Goal: Task Accomplishment & Management: Use online tool/utility

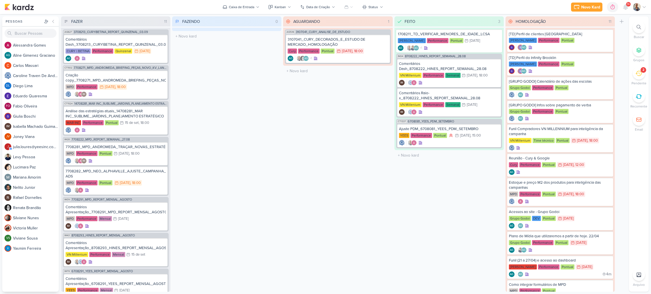
click at [638, 29] on icon at bounding box center [638, 27] width 5 height 5
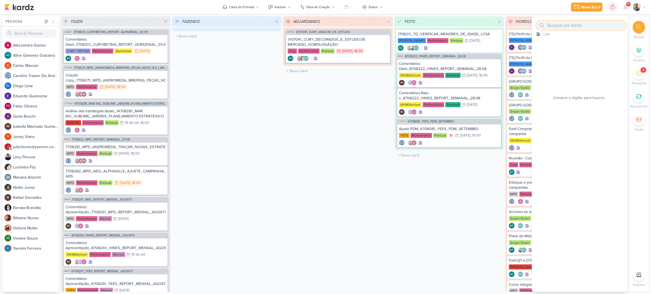
paste input "6708263"
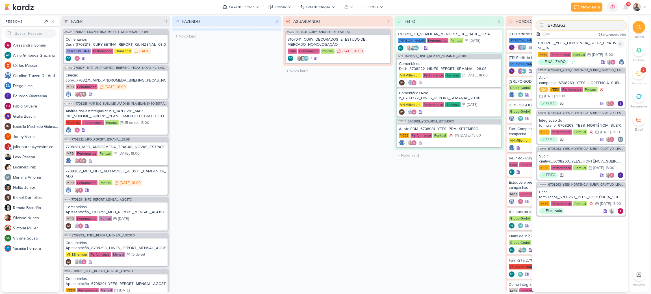
type input "6708263"
click at [581, 47] on div "6708263_YEES_HORTENCIA_SUBIR_CRIATIVO_LEAD_ADS_MUDE-SE_JÁ" at bounding box center [581, 46] width 86 height 10
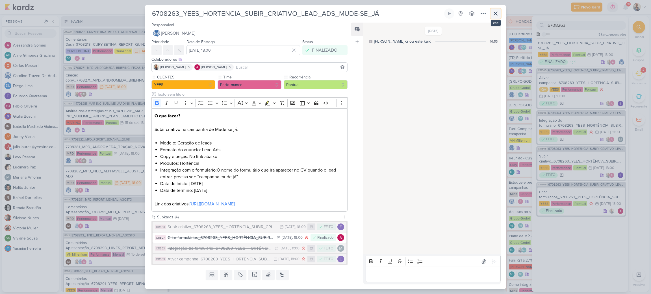
click at [496, 12] on icon at bounding box center [495, 13] width 7 height 7
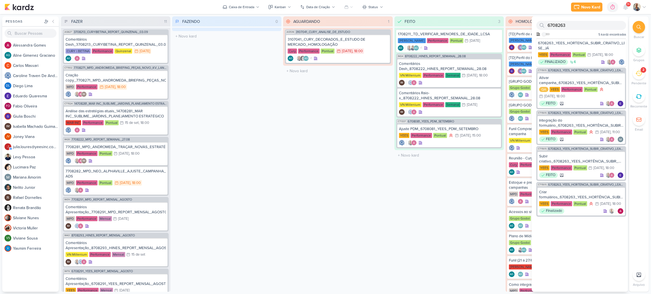
click at [336, 198] on div "AGUARDANDO 1 Mover Para Esquerda Mover Para Direita [GEOGRAPHIC_DATA] AG536 310…" at bounding box center [337, 154] width 109 height 276
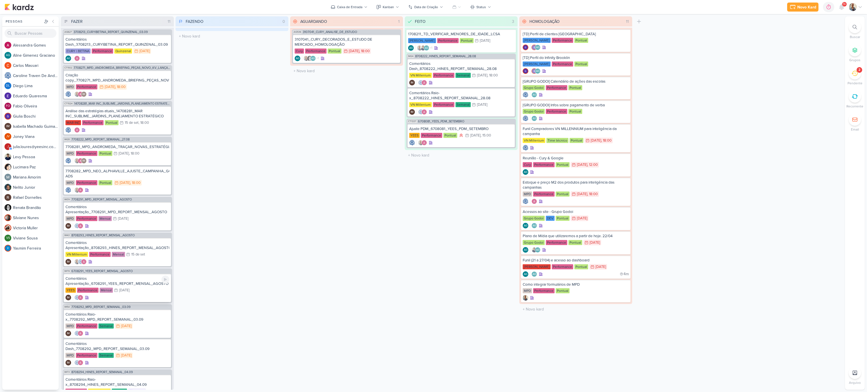
click at [138, 283] on div "Comentários Apresentação_6708291_YEES_REPORT_MENSAL_AGOSTO" at bounding box center [118, 281] width 104 height 10
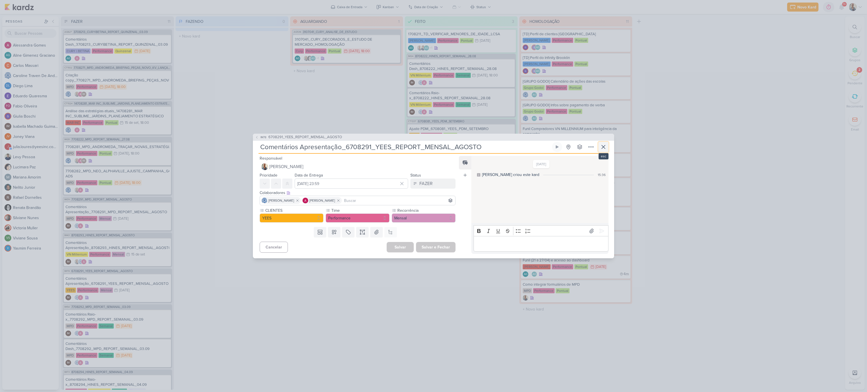
click at [601, 145] on icon at bounding box center [603, 147] width 7 height 7
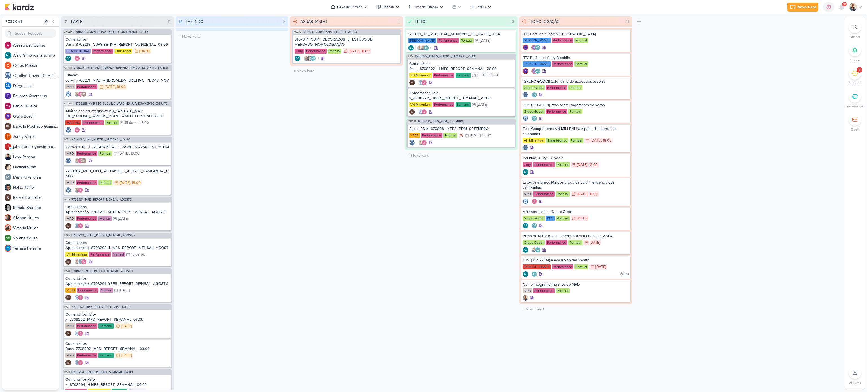
click at [650, 73] on div "2" at bounding box center [855, 73] width 12 height 12
click at [650, 74] on icon at bounding box center [834, 74] width 4 height 3
click at [650, 47] on icon at bounding box center [833, 44] width 7 height 7
click at [216, 148] on div "FAZENDO 0 Mover Para Esquerda Mover Para Direita [GEOGRAPHIC_DATA] O título do …" at bounding box center [232, 203] width 113 height 374
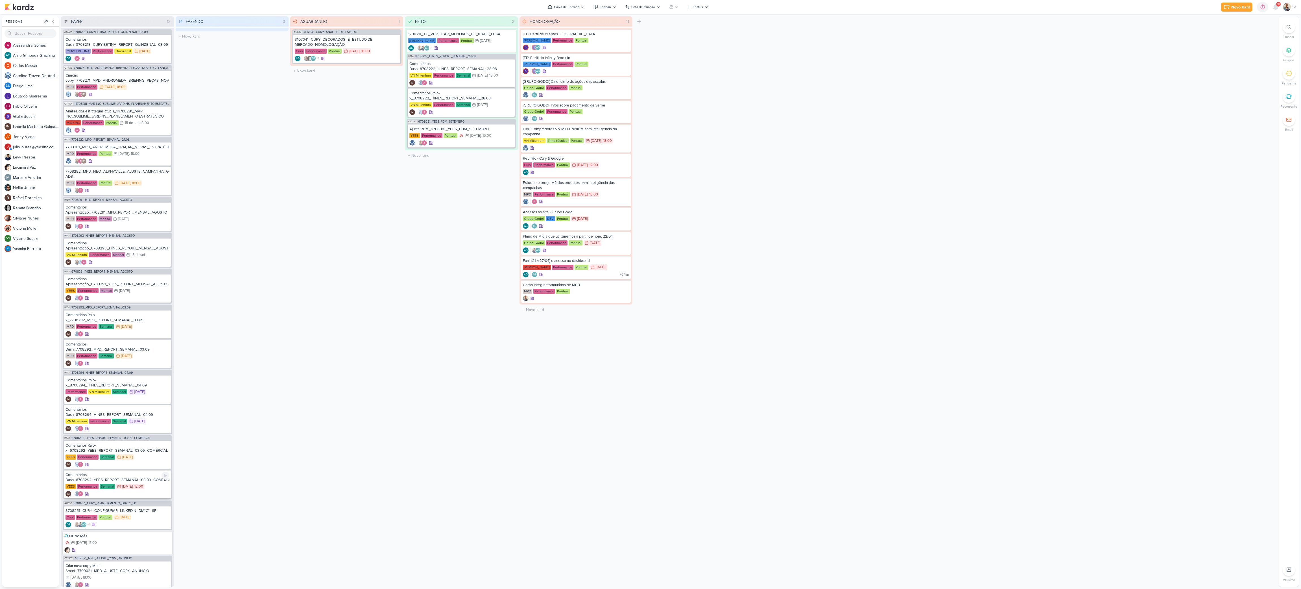
click at [118, 294] on div "Comentários Dash_6708292_YEES_REPORT_SEMANAL_03.09_COMERCIAL" at bounding box center [118, 477] width 104 height 10
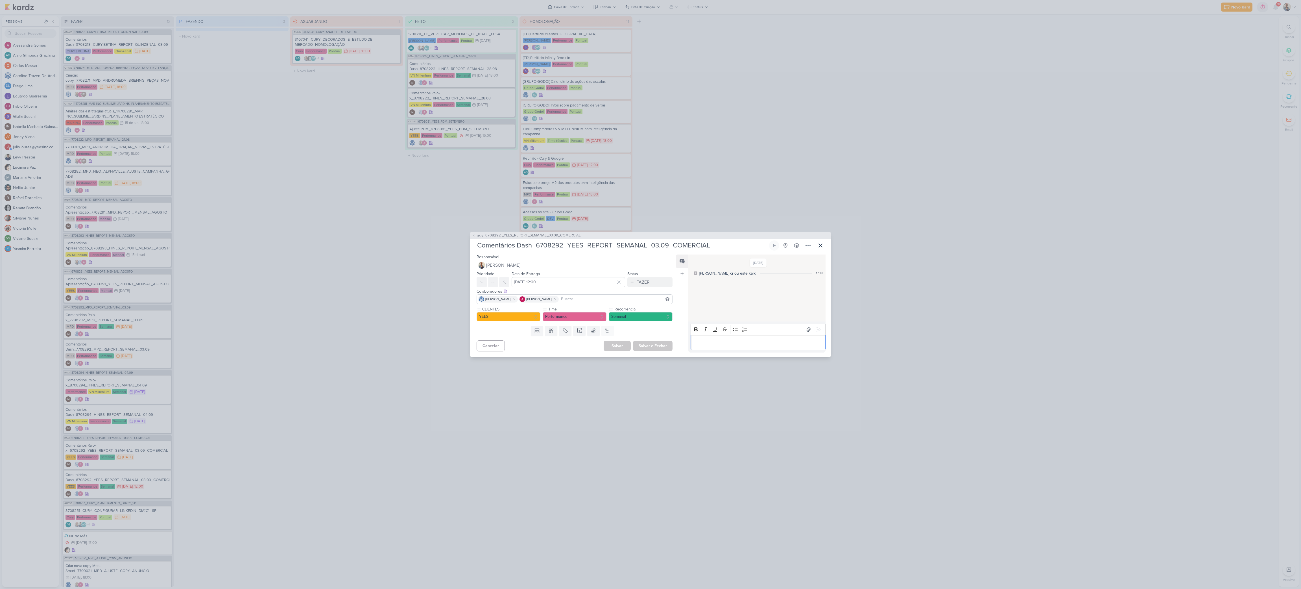
click at [650, 294] on p "Editor editing area: main" at bounding box center [757, 342] width 129 height 7
click at [650, 294] on button at bounding box center [818, 329] width 9 height 9
click at [641, 282] on div "FAZER" at bounding box center [642, 282] width 13 height 7
click at [643, 294] on button "FEITO" at bounding box center [647, 322] width 50 height 9
click at [650, 294] on button "Salvar e Fechar" at bounding box center [653, 346] width 40 height 10
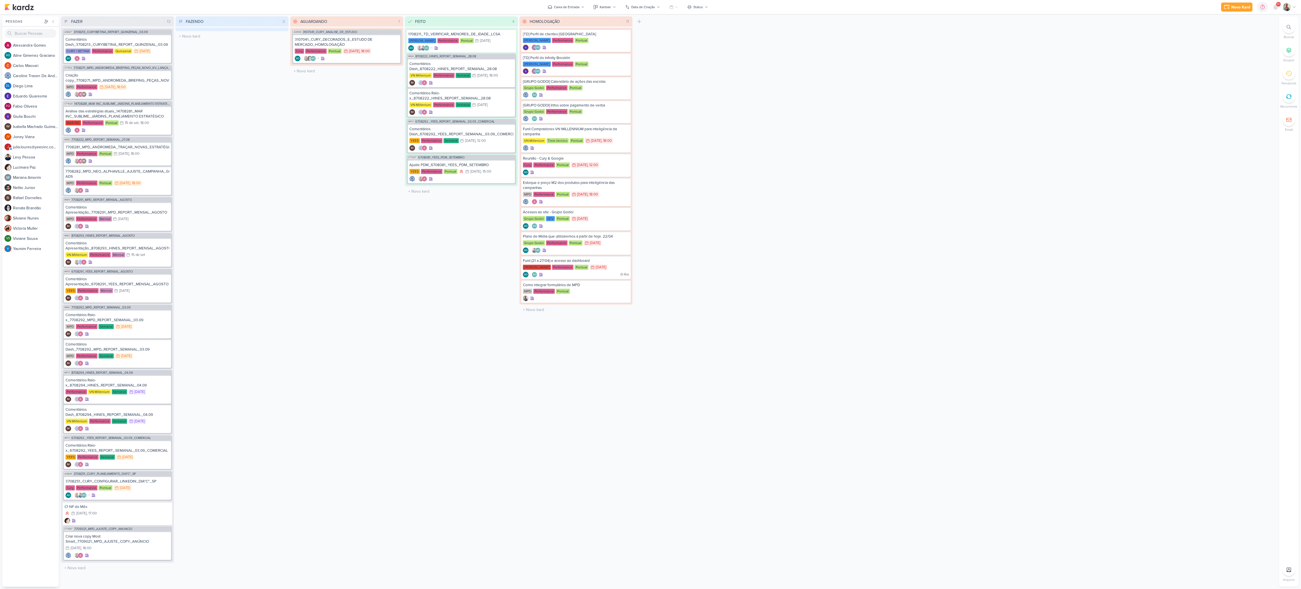
click at [650, 25] on icon at bounding box center [1289, 27] width 5 height 5
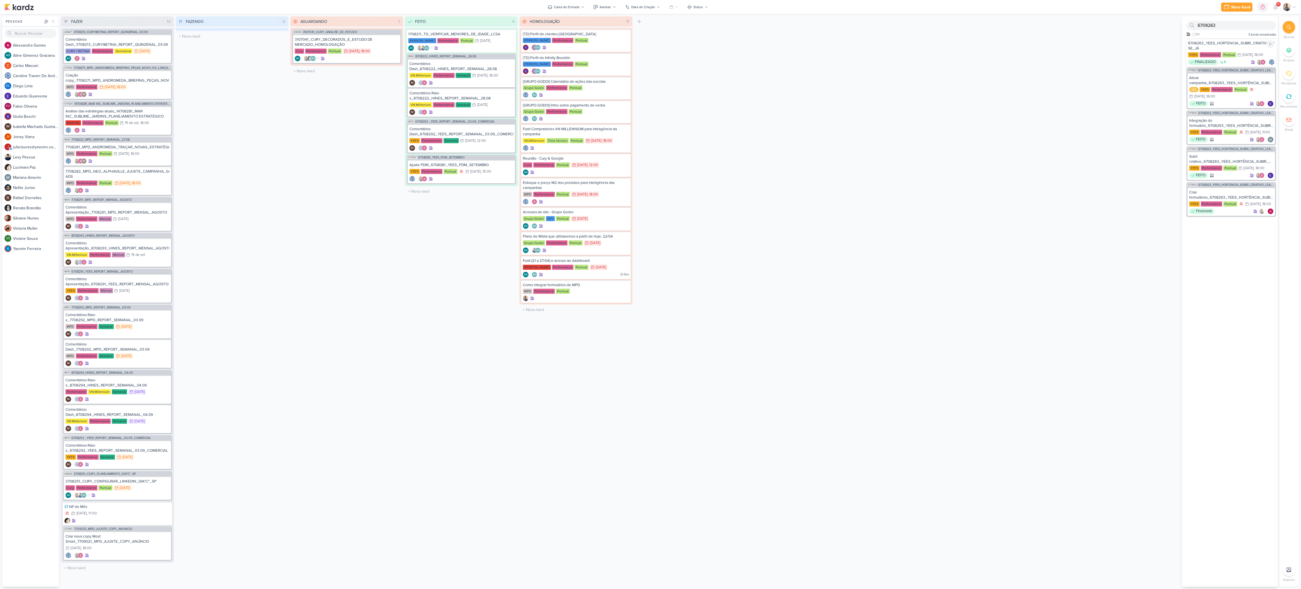
click at [650, 43] on div "6708263_YEES_HORTENCIA_SUBIR_CRIATIVO_LEAD_ADS_MUDE-SE_JÁ" at bounding box center [1231, 46] width 86 height 10
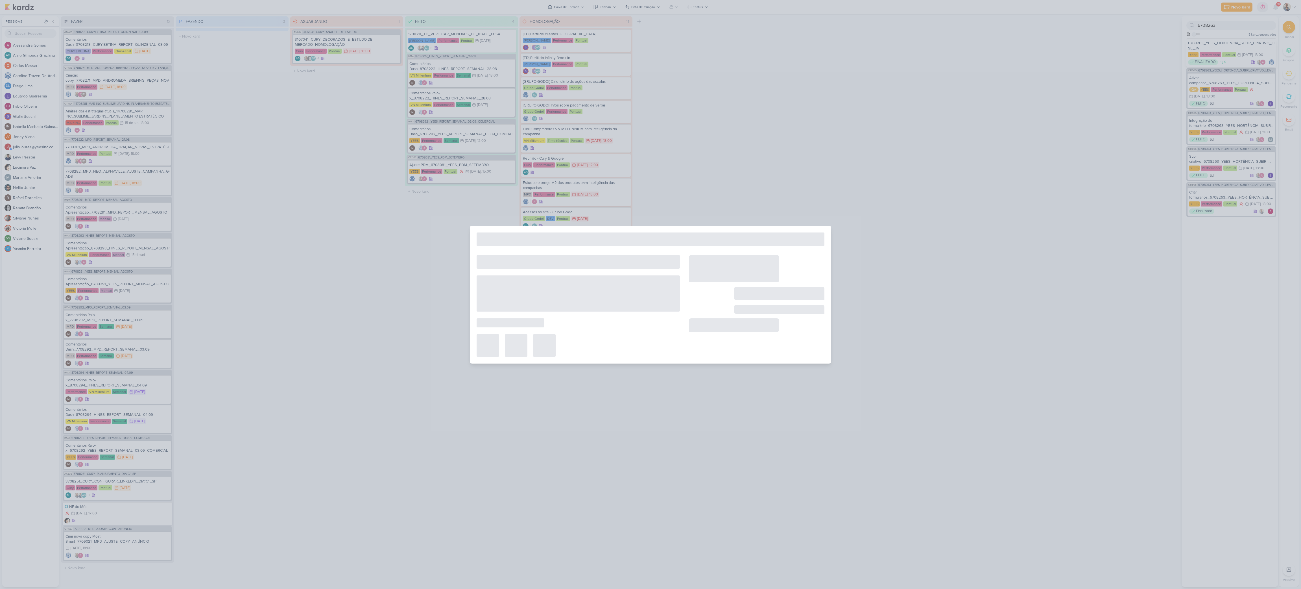
type input "6708263_YEES_HORTENCIA_SUBIR_CRIATIVO_LEAD_ADS_MUDE-SE_JÁ"
type input "[DATE] 18:00"
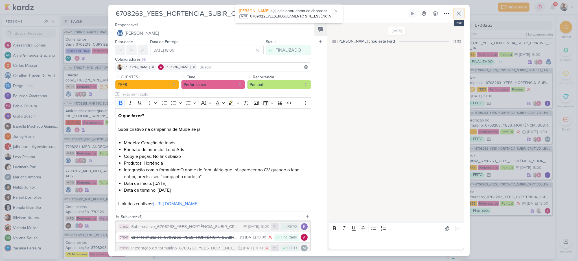
click at [463, 13] on button at bounding box center [459, 13] width 10 height 10
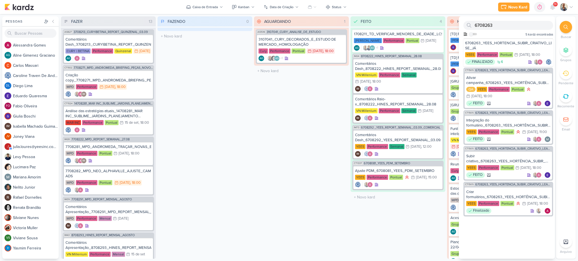
click at [196, 142] on div "FAZENDO 0 Mover Para Esquerda Mover Para Direita [GEOGRAPHIC_DATA] O título do …" at bounding box center [205, 137] width 95 height 243
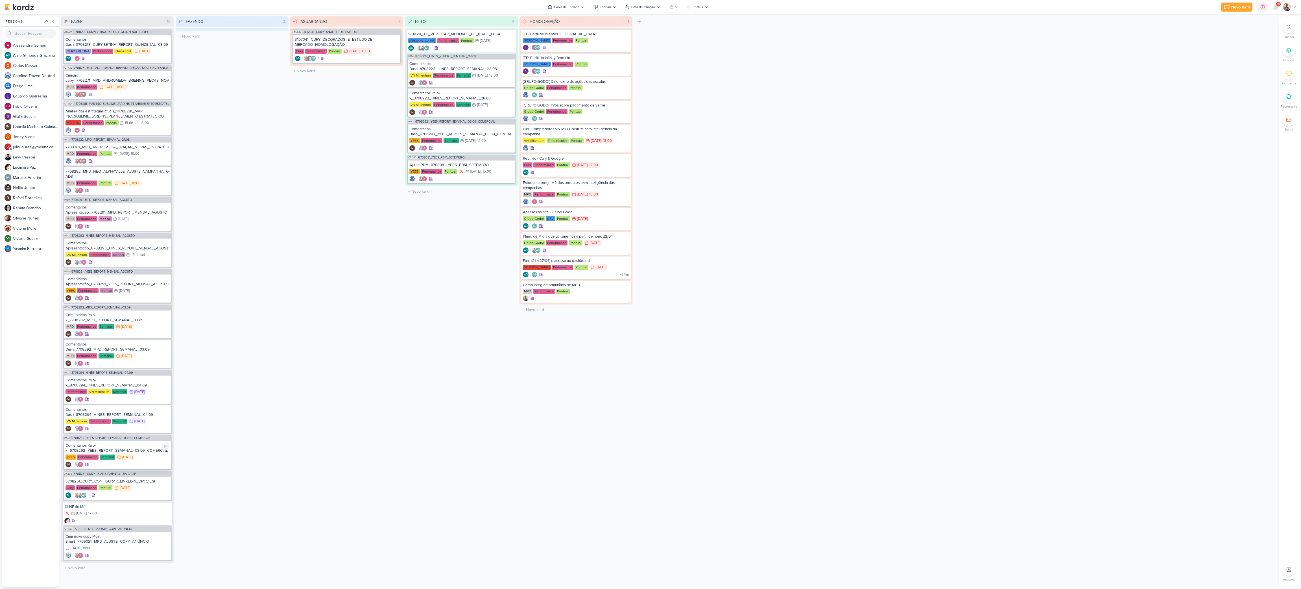
click at [122, 294] on div "Comentários Raio-x_6708292_YEES_REPORT_SEMANAL_03.09_COMERCIAL" at bounding box center [118, 448] width 104 height 10
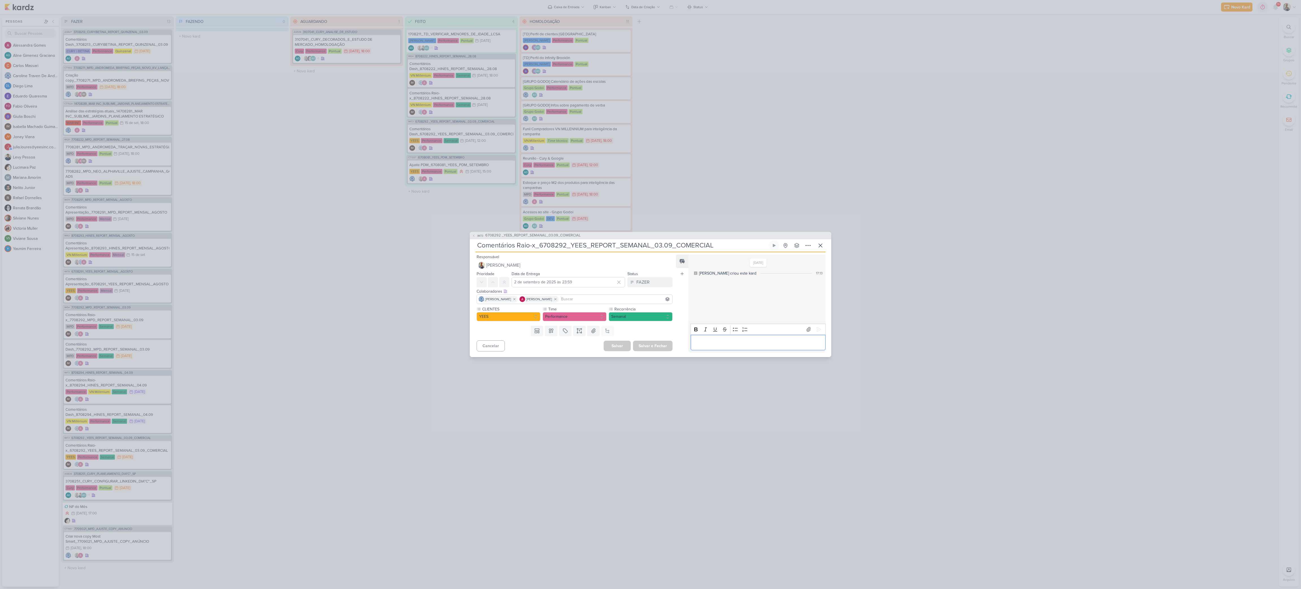
click at [650, 294] on p "Editor editing area: main" at bounding box center [757, 342] width 129 height 7
click at [650, 294] on icon at bounding box center [819, 329] width 6 height 6
click at [649, 278] on button "FAZER" at bounding box center [649, 282] width 45 height 10
click at [647, 294] on button "FEITO" at bounding box center [647, 322] width 50 height 9
click at [649, 294] on button "Salvar e Fechar" at bounding box center [653, 346] width 40 height 10
